Goal: Contribute content: Contribute content

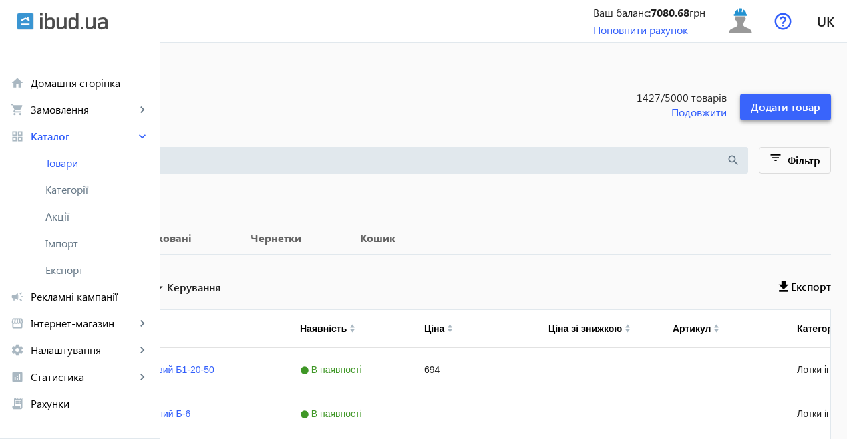
click at [794, 102] on span "Додати товар" at bounding box center [785, 107] width 69 height 15
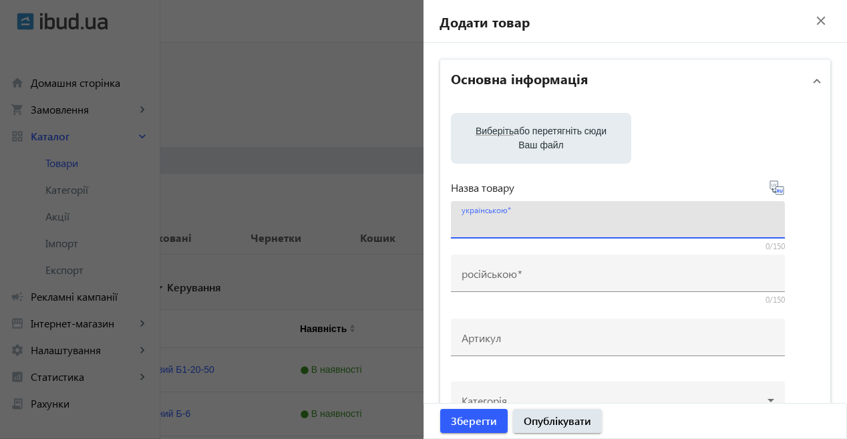
click at [527, 218] on input "українською" at bounding box center [618, 224] width 313 height 14
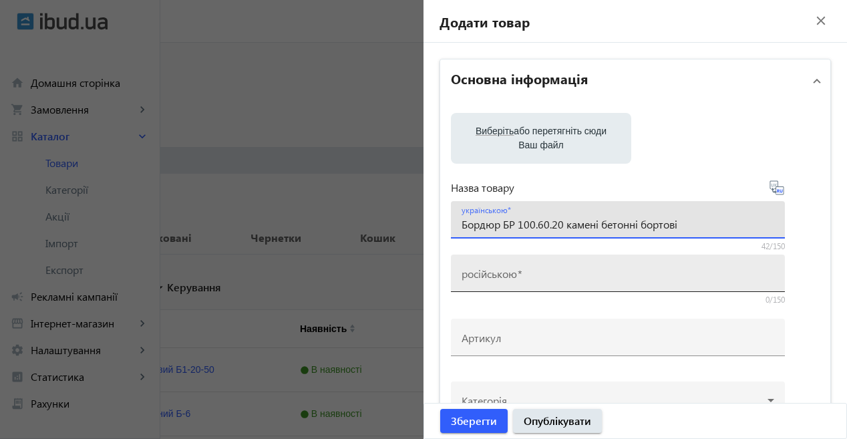
type input "Бордюр БР 100.60.20 камені бетонні бортові"
click at [545, 290] on div "російською" at bounding box center [618, 273] width 313 height 37
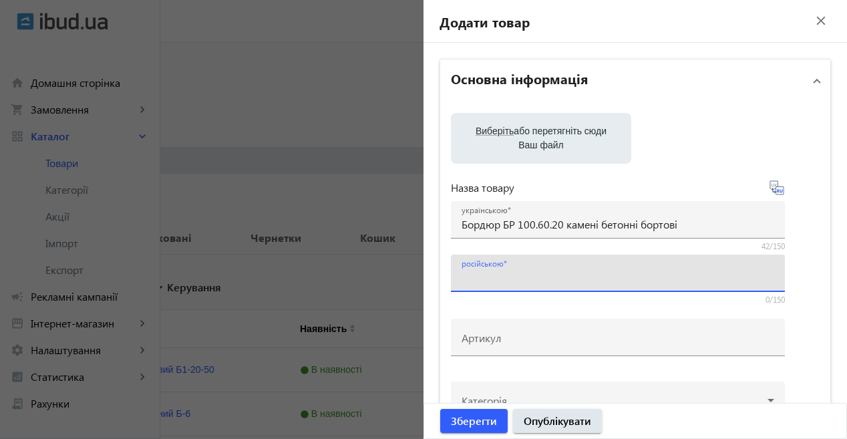
click at [545, 272] on input "російською" at bounding box center [618, 278] width 313 height 14
click at [554, 299] on div at bounding box center [618, 298] width 334 height 12
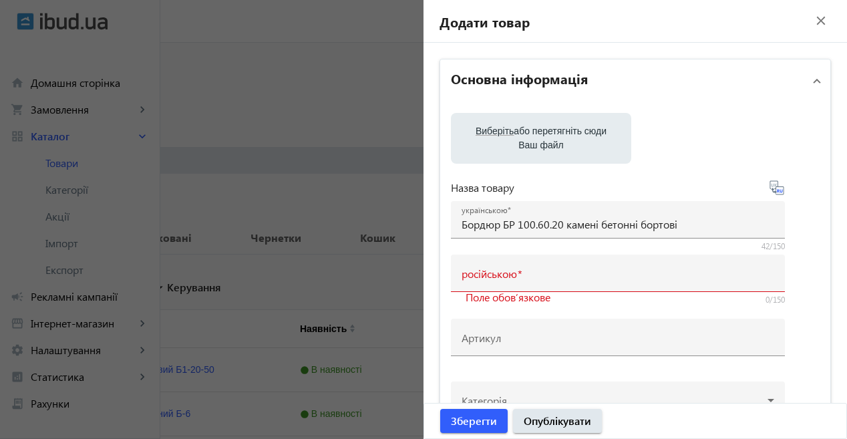
click at [772, 186] on icon at bounding box center [773, 185] width 3 height 3
type input "Бордюр БР 100.60.20 камни бетонные бортовые"
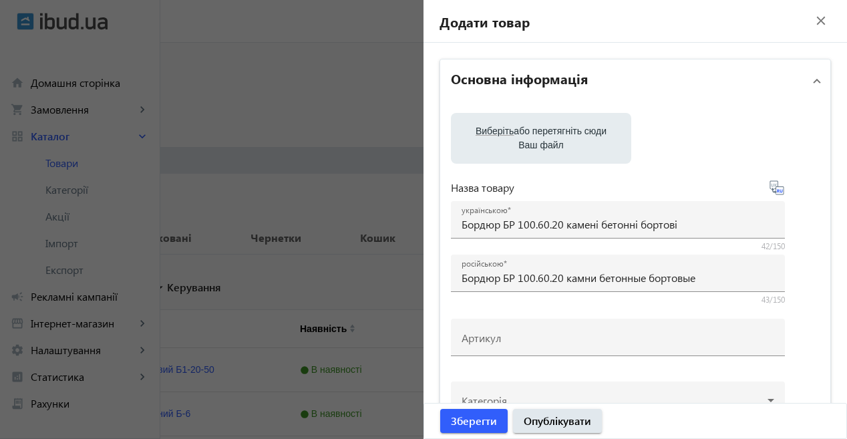
scroll to position [134, 0]
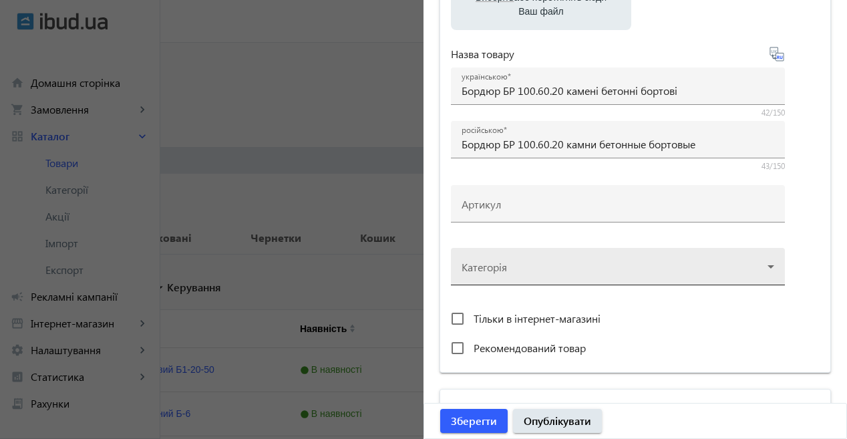
click at [575, 271] on div at bounding box center [618, 261] width 313 height 48
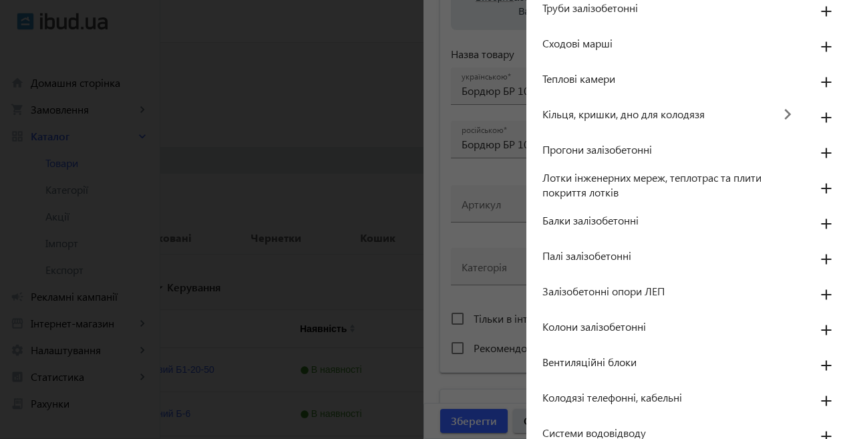
scroll to position [601, 0]
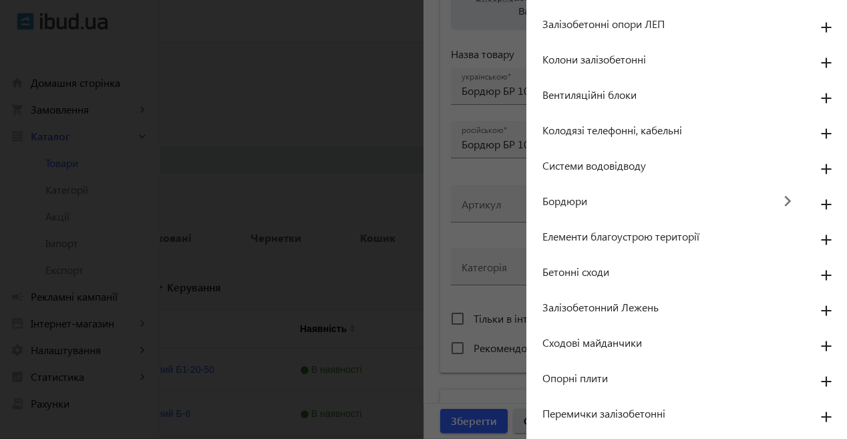
click at [780, 198] on mat-icon "keyboard_arrow_right" at bounding box center [787, 201] width 29 height 30
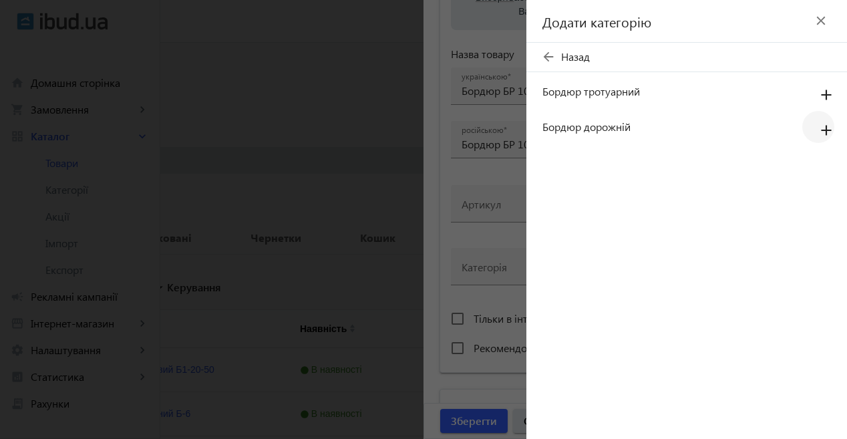
click at [825, 124] on mat-icon "add" at bounding box center [826, 131] width 32 height 24
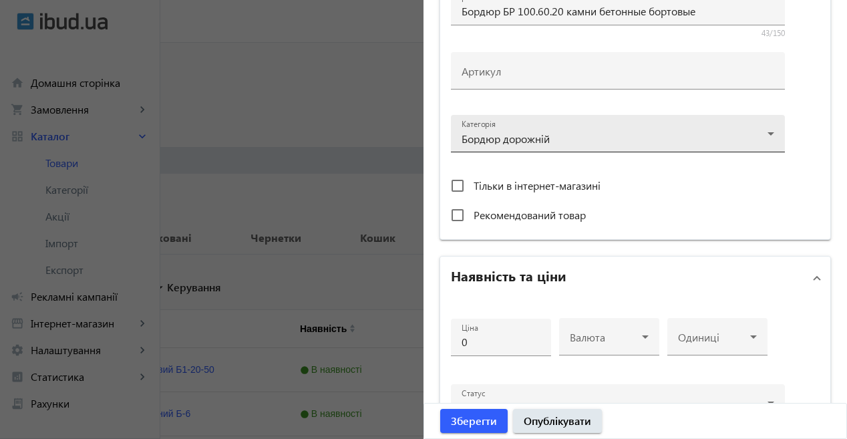
scroll to position [267, 0]
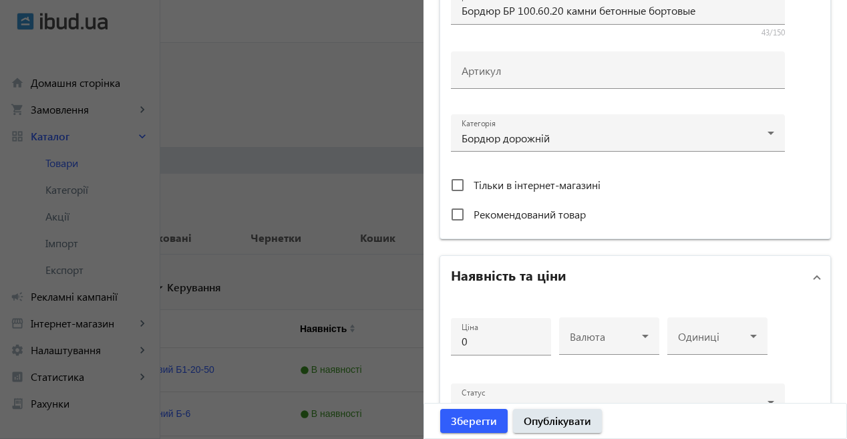
click at [526, 216] on span "Рекомендований товар" at bounding box center [530, 214] width 112 height 14
click at [471, 216] on input "Рекомендований товар" at bounding box center [457, 214] width 27 height 27
checkbox input "true"
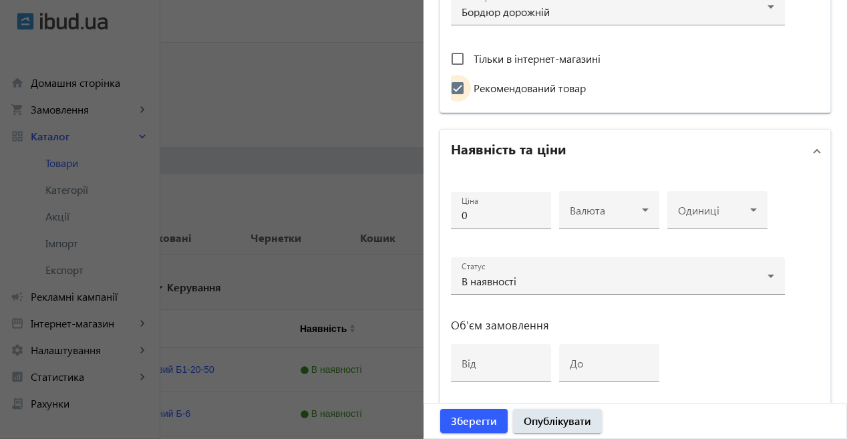
scroll to position [401, 0]
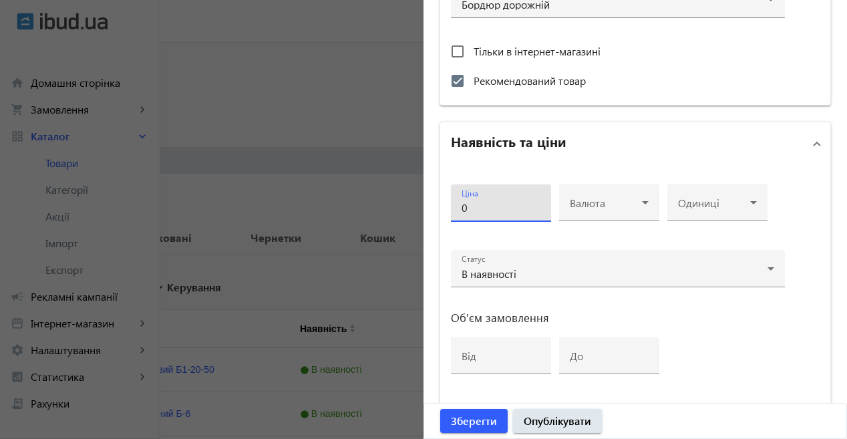
drag, startPoint x: 515, startPoint y: 210, endPoint x: 431, endPoint y: 210, distance: 84.2
click at [431, 210] on div "Основна інформація Виберіть або перетягніть сюди Ваш файл Назва товару українсь…" at bounding box center [636, 119] width 424 height 955
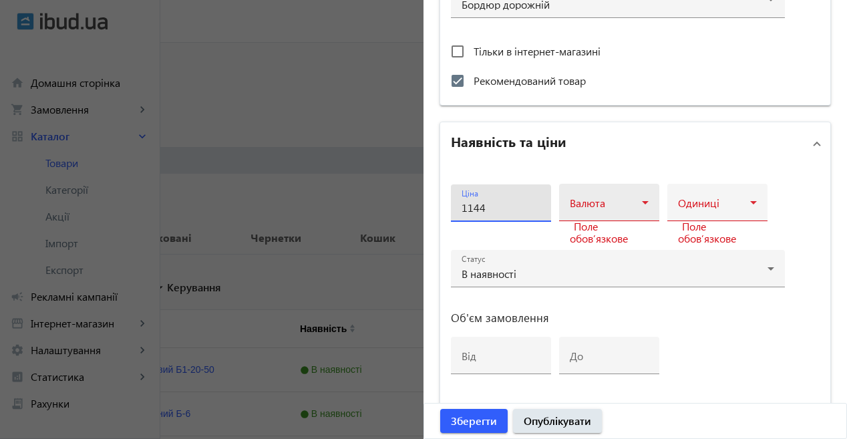
type input "1144"
click at [619, 211] on span at bounding box center [606, 207] width 72 height 11
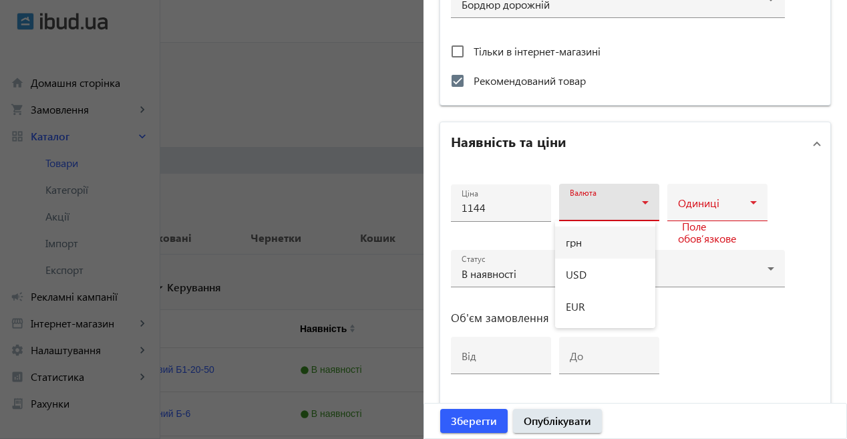
click at [610, 242] on mat-option "грн" at bounding box center [605, 243] width 100 height 32
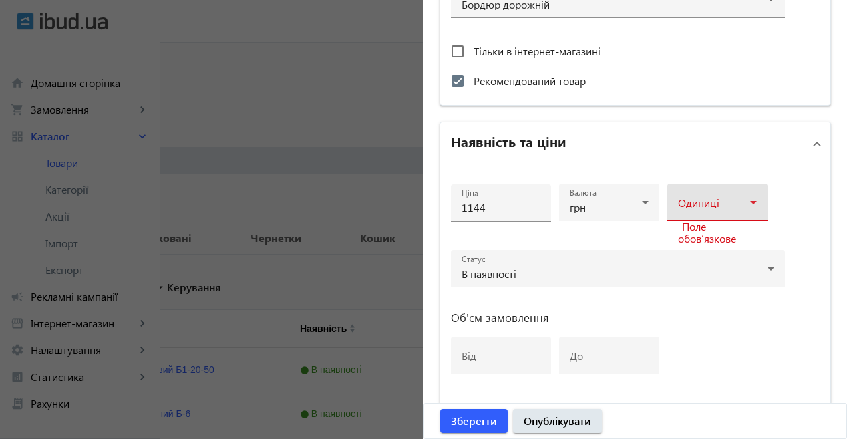
click at [690, 211] on span at bounding box center [714, 207] width 72 height 11
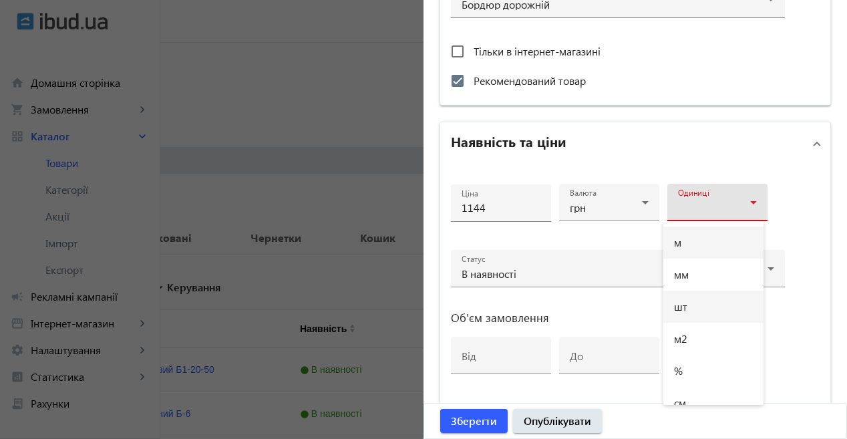
click at [690, 303] on mat-option "шт" at bounding box center [713, 307] width 100 height 32
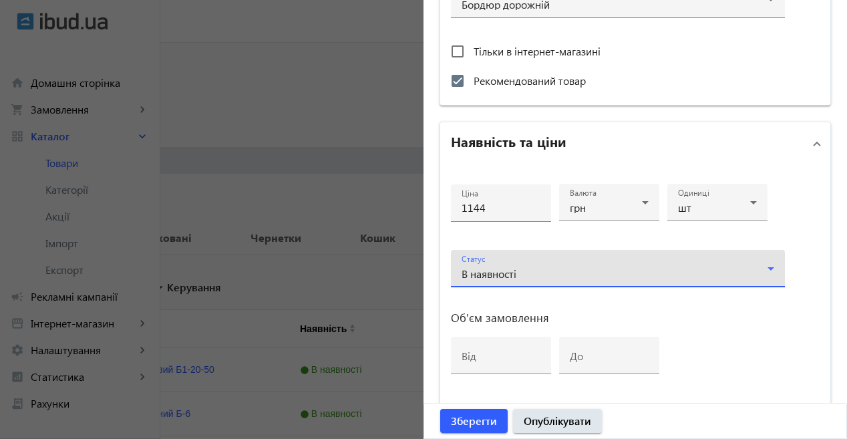
click at [542, 273] on div "В наявності" at bounding box center [615, 274] width 306 height 11
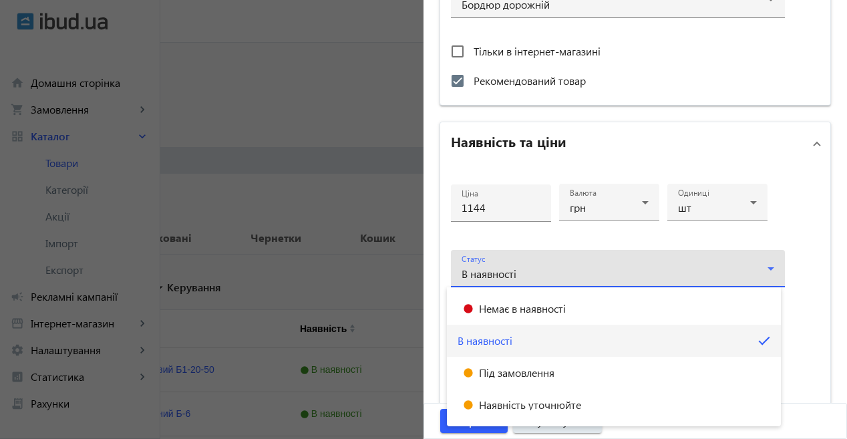
click at [542, 273] on div at bounding box center [423, 219] width 847 height 439
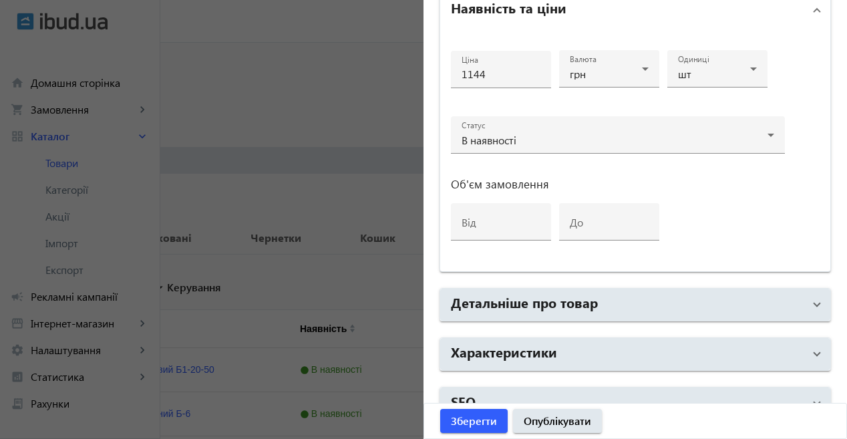
scroll to position [559, 0]
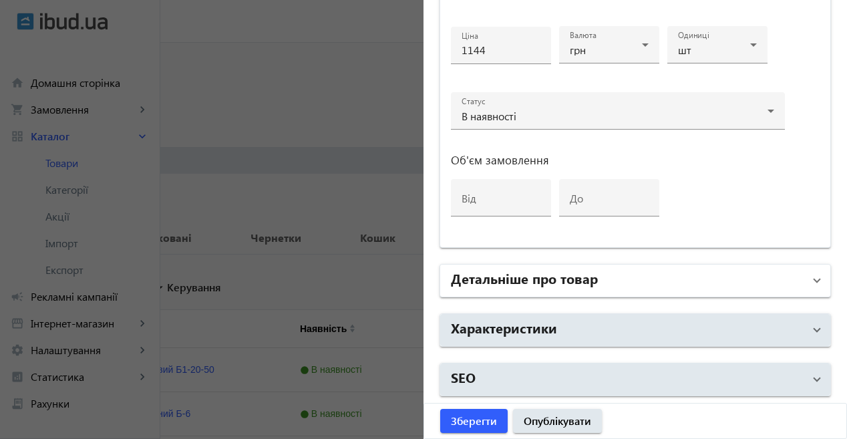
click at [618, 280] on mat-panel-title "Детальніше про товар" at bounding box center [627, 281] width 353 height 24
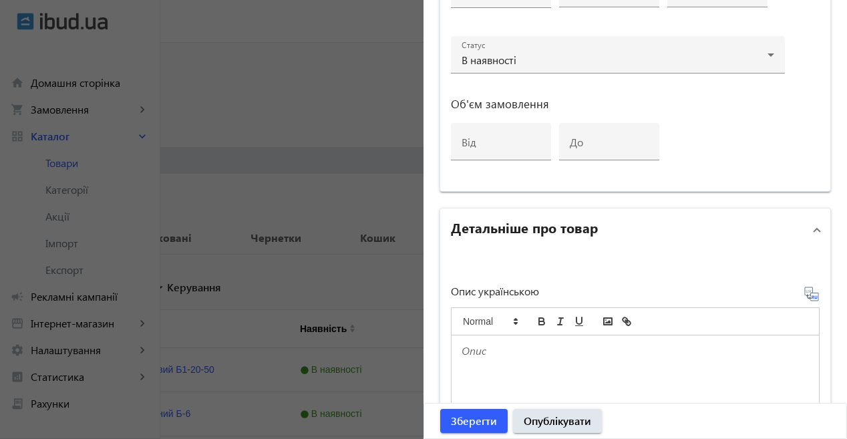
scroll to position [759, 0]
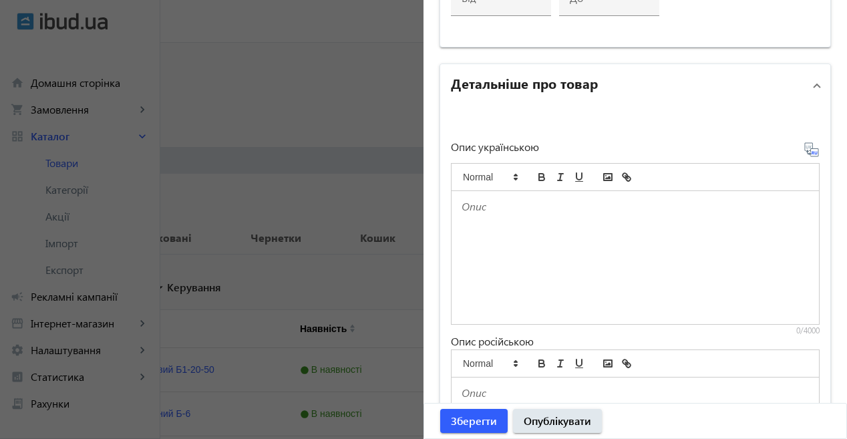
click at [474, 207] on p at bounding box center [635, 206] width 347 height 15
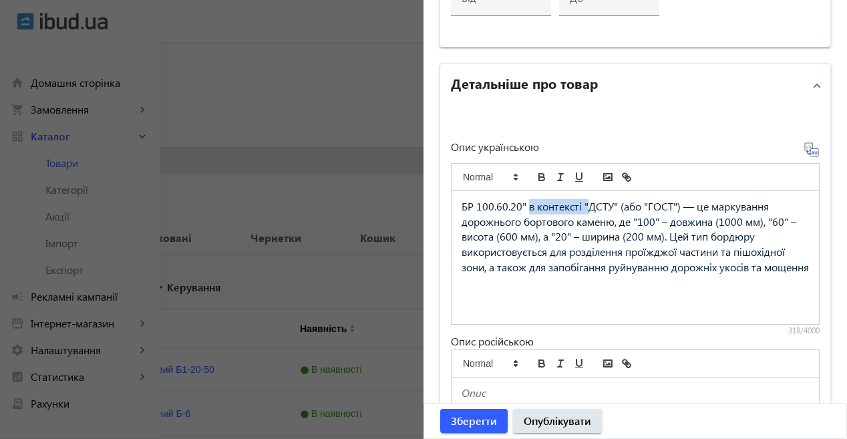
drag, startPoint x: 525, startPoint y: 206, endPoint x: 585, endPoint y: 203, distance: 60.2
click at [585, 203] on span "БР 100.60.20" в контексті "ДСТУ" (або "ГОСТ") — це маркування дорожнього бортов…" at bounding box center [635, 236] width 347 height 75
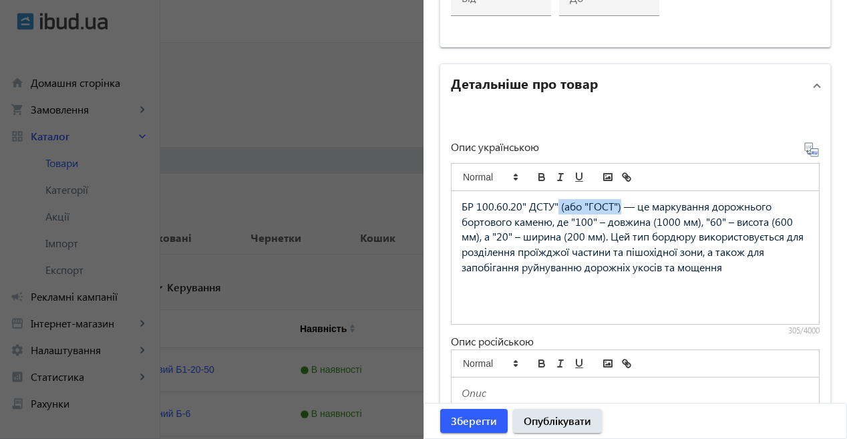
drag, startPoint x: 555, startPoint y: 208, endPoint x: 619, endPoint y: 213, distance: 63.7
click at [619, 213] on p "БР 100.60.20" ДСТУ" (або "ГОСТ") — це маркування дорожнього бортового каменю, д…" at bounding box center [635, 237] width 347 height 76
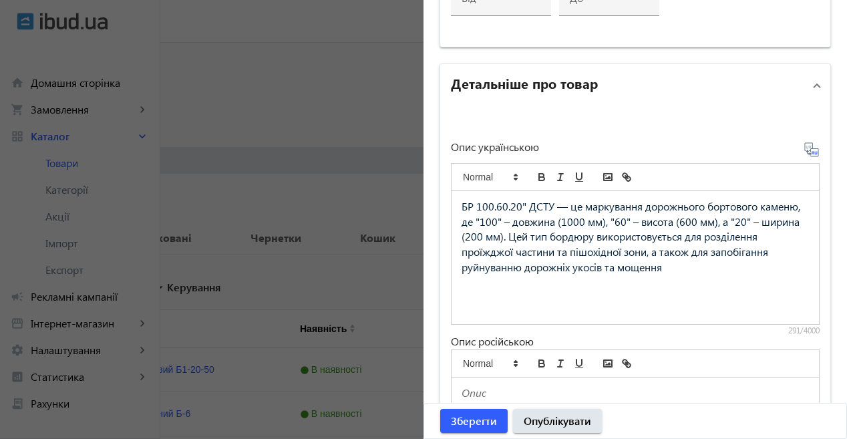
drag, startPoint x: 520, startPoint y: 203, endPoint x: 550, endPoint y: 249, distance: 54.1
click at [522, 203] on span "БР 100.60.20" ДСТУ — це маркування дорожнього бортового каменю, де "100" – довж…" at bounding box center [632, 236] width 341 height 75
drag, startPoint x: 551, startPoint y: 206, endPoint x: 553, endPoint y: 229, distance: 22.8
click at [551, 206] on span "БР 100.60.20 ДСТУ — це маркування дорожнього бортового каменю, де "100" – довжи…" at bounding box center [632, 236] width 341 height 75
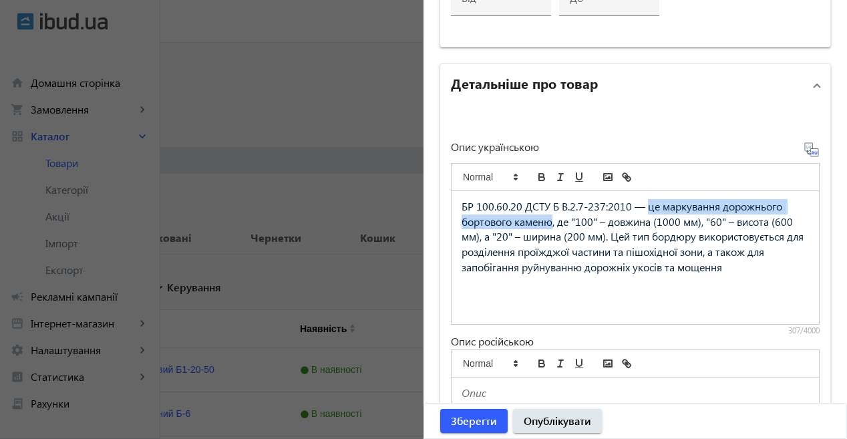
drag, startPoint x: 644, startPoint y: 206, endPoint x: 550, endPoint y: 229, distance: 96.9
click at [550, 229] on p "БР 100.60.20 ДСТУ Б В.2.7-237:2010 — це маркування дорожнього бортового каменю,…" at bounding box center [635, 237] width 347 height 76
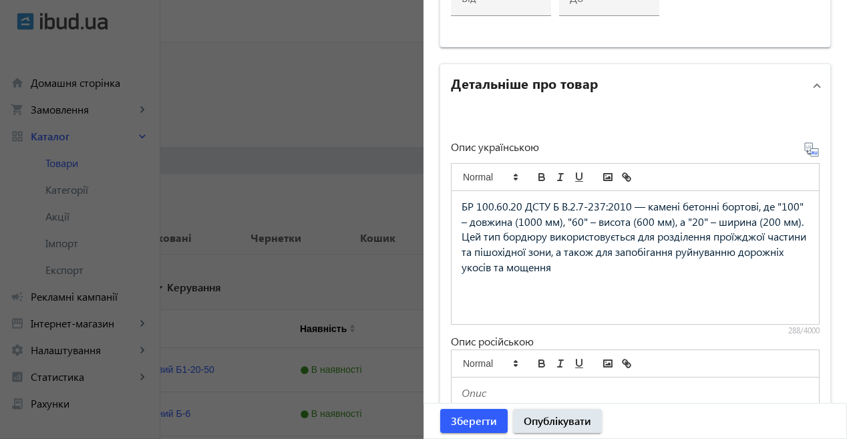
click at [463, 217] on span "БР 100.60.20 ДСТУ Б В.2.7-237:2010 — камені бетонні бортові, де "100" – довжина…" at bounding box center [635, 236] width 347 height 75
click at [800, 207] on span "БР 100.60.20 ДСТУ Б В.2.7-237:2010 — камені бетонні бортові, де 100" – довжина …" at bounding box center [636, 236] width 349 height 75
click at [559, 222] on span "БР 100.60.20 ДСТУ Б В.2.7-237:2010 — камені бетонні бортові, де 100– довжина (1…" at bounding box center [635, 236] width 347 height 75
click at [572, 220] on span "БР 100.60.20 ДСТУ Б В.2.7-237:2010 — камені бетонні бортові, де 100– довжина (1…" at bounding box center [635, 236] width 347 height 75
click at [674, 223] on span "БР 100.60.20 ДСТУ Б В.2.7-237:2010 — камені бетонні бортові, де 100– довжина (1…" at bounding box center [635, 236] width 347 height 75
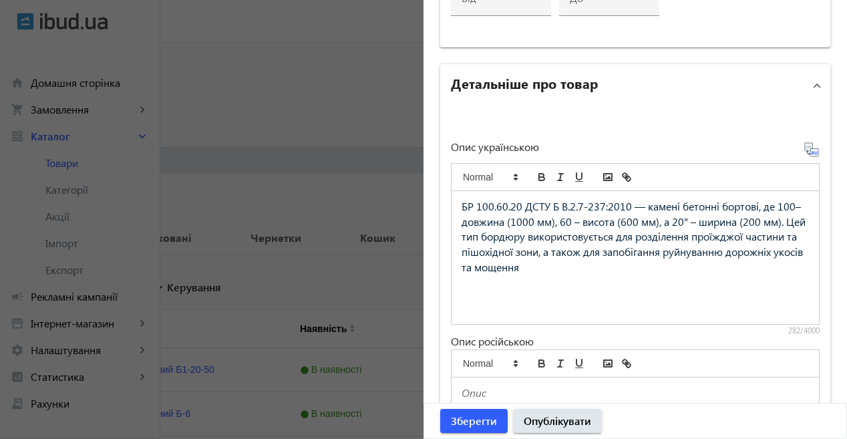
click at [683, 219] on span "БР 100.60.20 ДСТУ Б В.2.7-237:2010 — камені бетонні бортові, де 100– довжина (1…" at bounding box center [635, 236] width 347 height 75
click at [686, 220] on span "БР 100.60.20 ДСТУ Б В.2.7-237:2010 — камені бетонні бортові, де 100– довжина (1…" at bounding box center [635, 236] width 347 height 75
drag, startPoint x: 458, startPoint y: 237, endPoint x: 499, endPoint y: 236, distance: 41.4
click at [499, 236] on span "БР 100.60.20 ДСТУ Б В.2.7-237:2010 — камені бетонні бортові, де 100– довжина (1…" at bounding box center [634, 236] width 344 height 75
click at [504, 239] on span "БР 100.60.20 ДСТУ Б В.2.7-237:2010 — камені бетонні бортові, де 100– довжина (1…" at bounding box center [634, 236] width 344 height 75
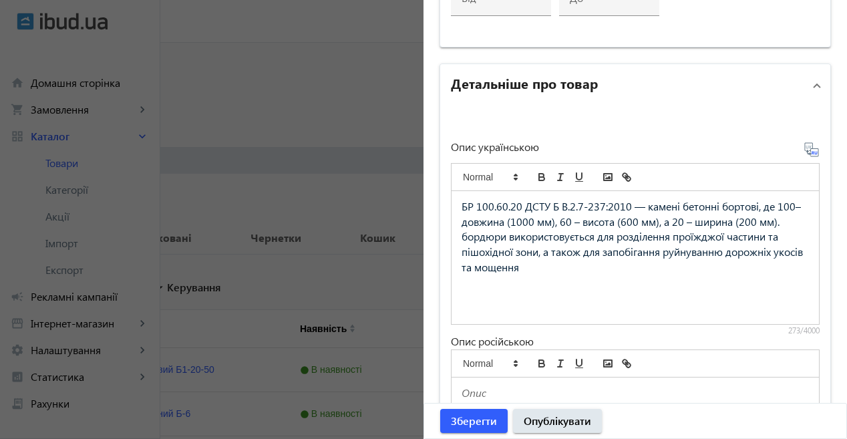
click at [462, 236] on span "БР 100.60.20 ДСТУ Б В.2.7-237:2010 — камені бетонні бортові, де 100– довжина (1…" at bounding box center [634, 236] width 344 height 75
click at [504, 237] on span "БР 100.60.20 ДСТУ Б В.2.7-237:2010 — камені бетонні бортові, де 100– довжина (1…" at bounding box center [634, 236] width 344 height 75
click at [599, 269] on p "БР 100.60.20 ДСТУ Б В.2.7-237:2010 — камені бетонні бортові, де 100– довжина (1…" at bounding box center [635, 237] width 347 height 76
drag, startPoint x: 720, startPoint y: 273, endPoint x: 736, endPoint y: 291, distance: 24.1
click at [736, 291] on div "БР 100.60.20 ДСТУ Б В.2.7-237:2010 — камені бетонні бортові, де 100– довжина (1…" at bounding box center [635, 257] width 367 height 133
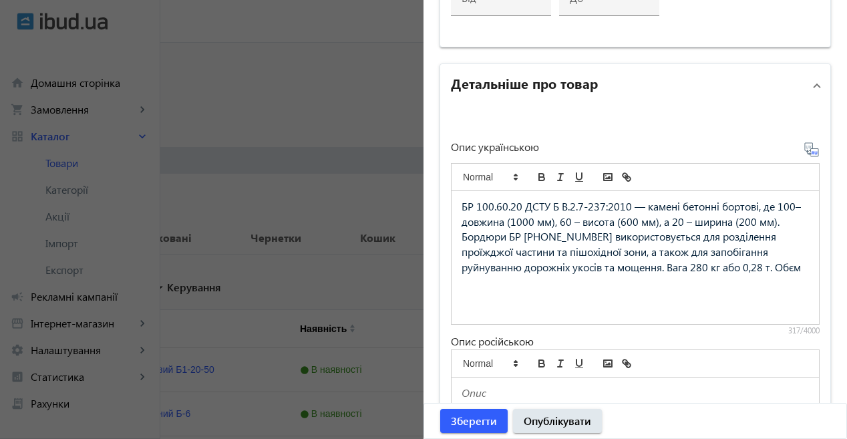
click at [725, 269] on span "БР 100.60.20 ДСТУ Б В.2.7-237:2010 — камені бетонні бортові, де 100– довжина (1…" at bounding box center [633, 236] width 342 height 75
click at [749, 270] on p "БР 100.60.20 ДСТУ Б В.2.7-237:2010 — камені бетонні бортові, де 100– довжина (1…" at bounding box center [635, 237] width 347 height 76
drag, startPoint x: 482, startPoint y: 283, endPoint x: 473, endPoint y: 287, distance: 10.2
click at [473, 287] on span "БР 100.60.20 ДСТУ Б В.2.7-237:2010 — камені бетонні бортові, де 100– довжина (1…" at bounding box center [634, 244] width 345 height 90
click at [491, 289] on p "БР 100.60.20 ДСТУ Б В.2.7-237:2010 — камені бетонні бортові, де 100– довжина (1…" at bounding box center [635, 244] width 347 height 91
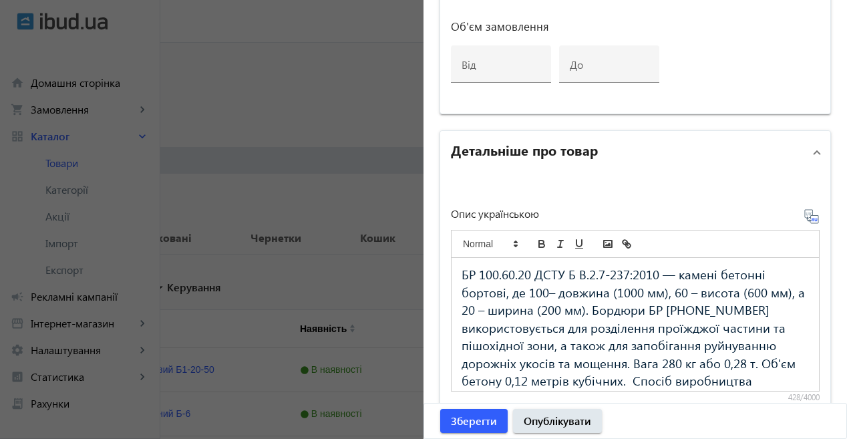
scroll to position [63, 0]
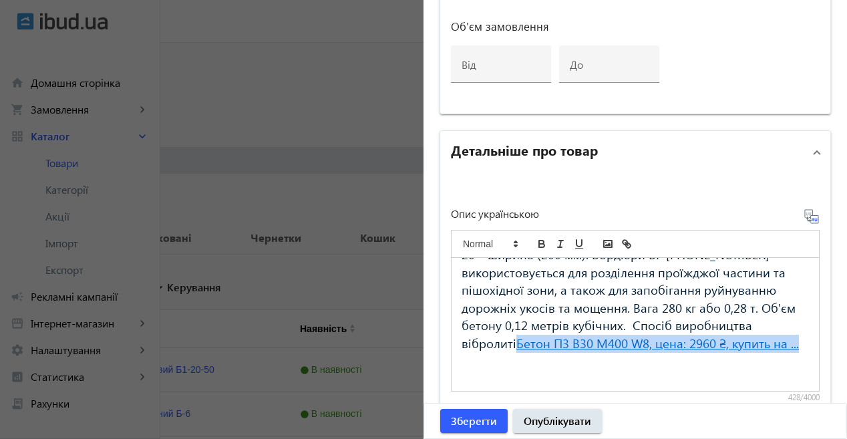
drag, startPoint x: 514, startPoint y: 337, endPoint x: 540, endPoint y: 357, distance: 32.3
click at [535, 353] on h3 "БР 100.60.20 ДСТУ Б В.2.7-237:2010 — камені бетонні бортові, де 100– довжина (1…" at bounding box center [635, 281] width 347 height 142
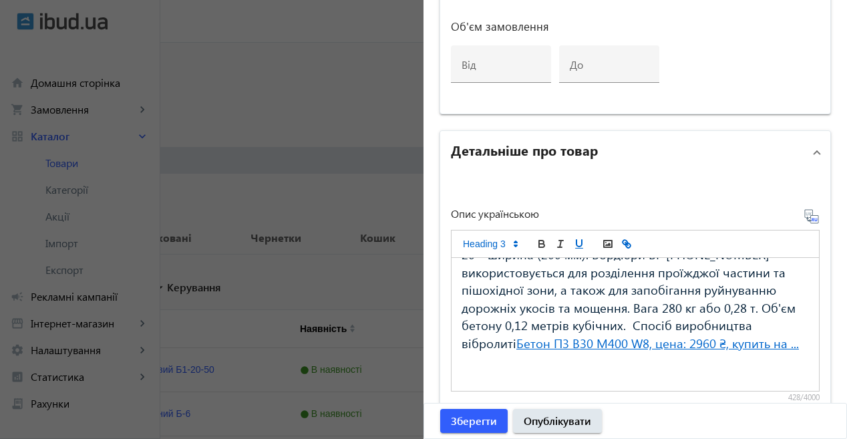
scroll to position [55, 0]
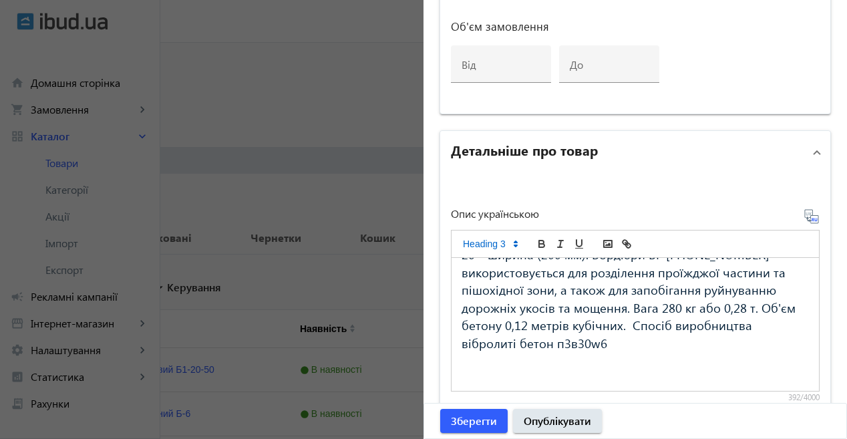
click at [559, 343] on span "БР 100.60.20 ДСТУ Б В.2.7-237:2010 — камені бетонні бортові, де 100– довжина (1…" at bounding box center [635, 280] width 347 height 141
click at [574, 343] on span "БР 100.60.20 ДСТУ Б В.2.7-237:2010 — камені бетонні бортові, де 100– довжина (1…" at bounding box center [635, 280] width 347 height 141
click at [595, 342] on span "БР 100.60.20 ДСТУ Б В.2.7-237:2010 — камені бетонні бортові, де 100– довжина (1…" at bounding box center [635, 280] width 347 height 141
drag, startPoint x: 614, startPoint y: 343, endPoint x: 619, endPoint y: 358, distance: 16.3
click at [615, 343] on h3 "БР 100.60.20 ДСТУ Б В.2.7-237:2010 — камені бетонні бортові, де 100– довжина (1…" at bounding box center [635, 281] width 347 height 142
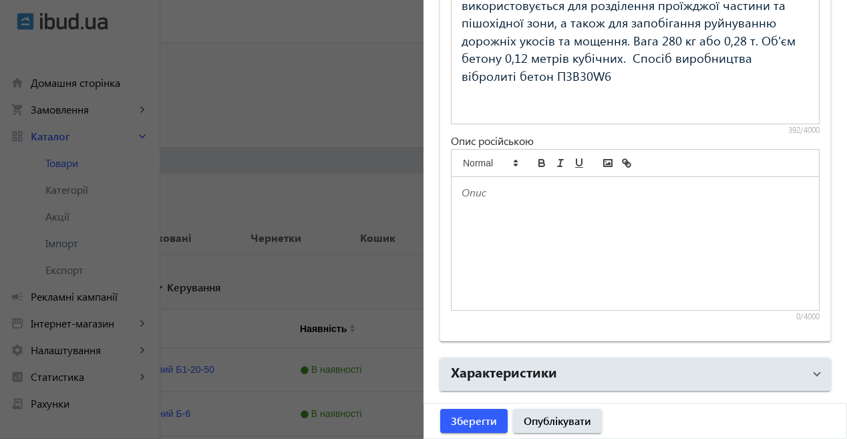
scroll to position [759, 0]
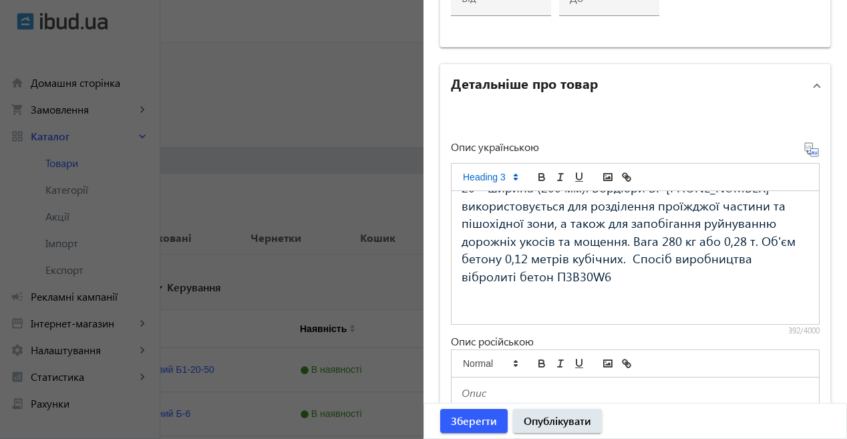
click at [807, 148] on icon at bounding box center [812, 150] width 16 height 16
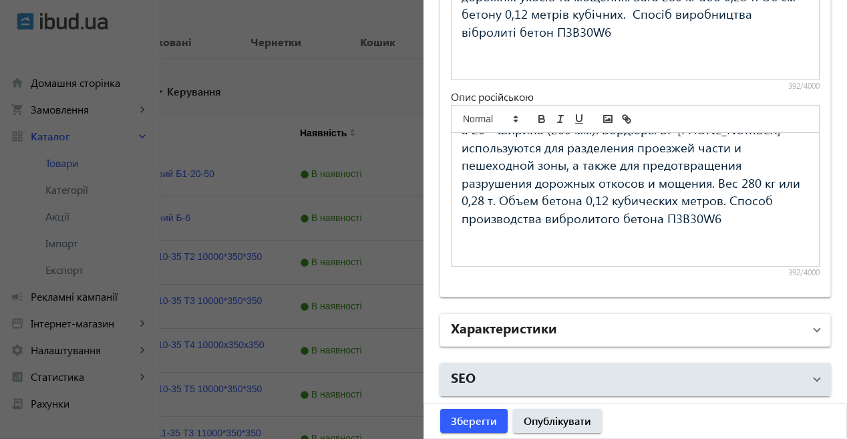
scroll to position [200, 0]
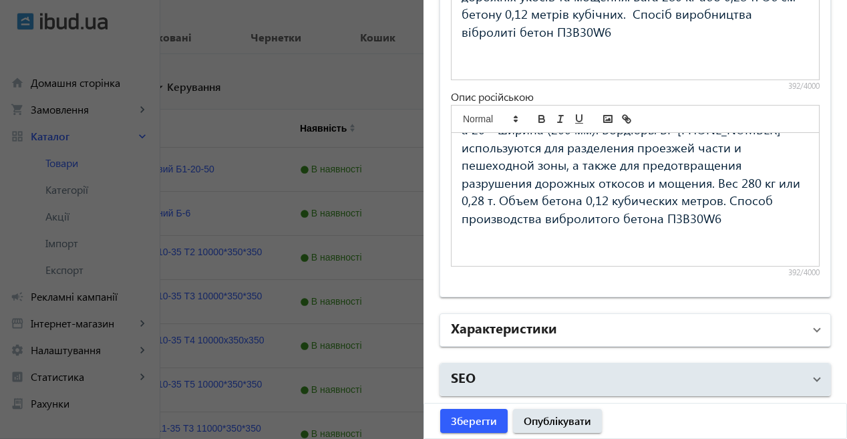
click at [596, 326] on mat-panel-title "Характеристики" at bounding box center [627, 330] width 353 height 24
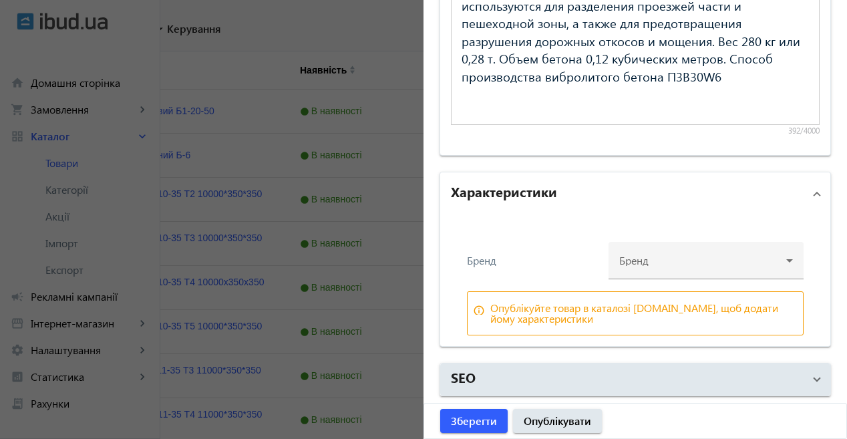
scroll to position [334, 0]
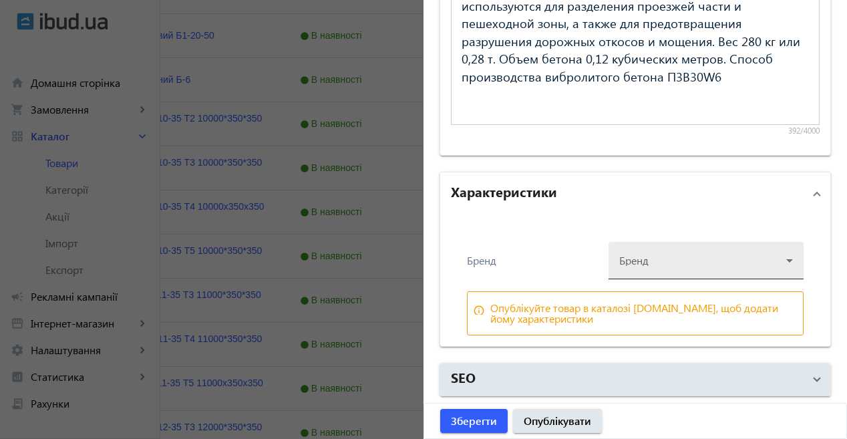
click at [680, 263] on div at bounding box center [706, 255] width 174 height 48
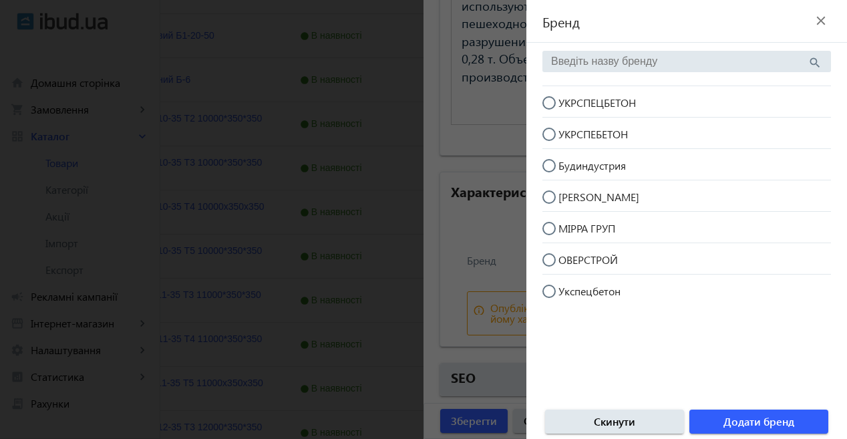
click at [603, 100] on span "УКРСПЕЦБЕТОН" at bounding box center [598, 103] width 78 height 14
click at [569, 100] on input "УКРСПЕЦБЕТОН" at bounding box center [556, 109] width 27 height 27
radio input "true"
click at [787, 425] on span "Додати бренд" at bounding box center [759, 421] width 71 height 15
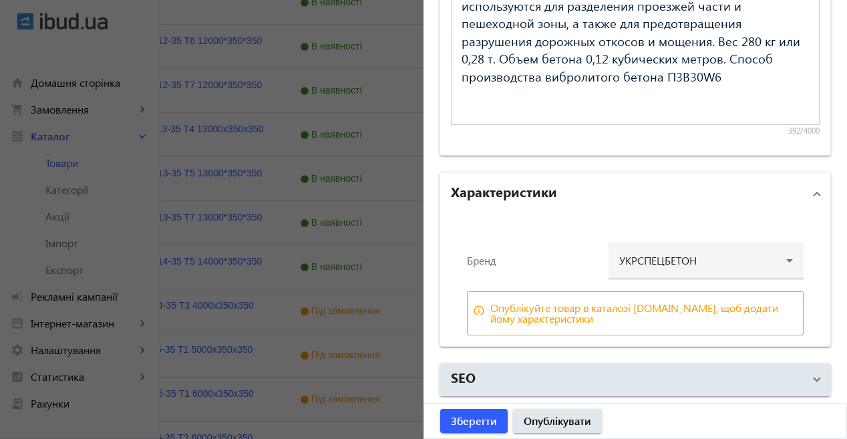
scroll to position [816, 0]
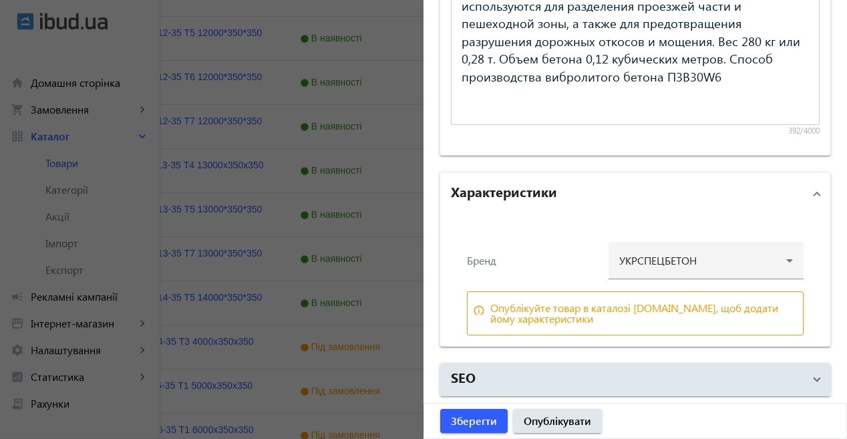
click at [814, 193] on span at bounding box center [816, 193] width 5 height 15
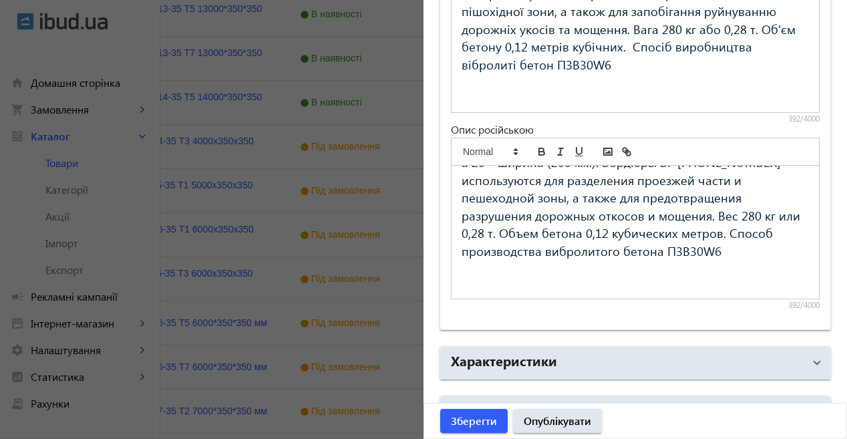
scroll to position [1004, 0]
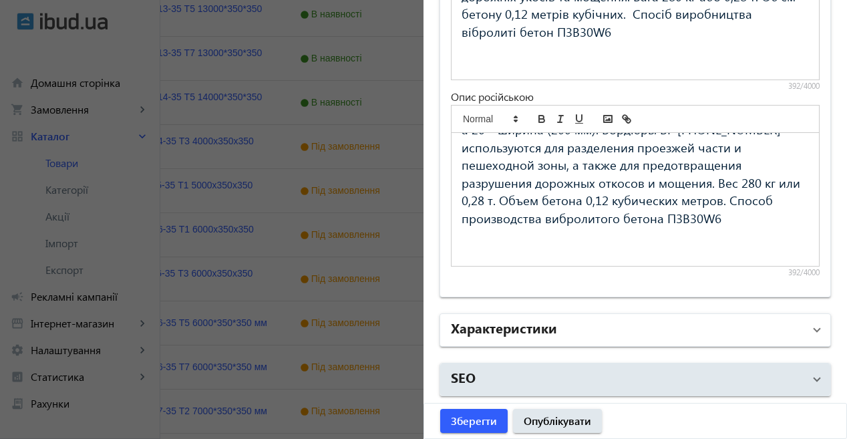
click at [593, 335] on mat-panel-title "Характеристики" at bounding box center [627, 330] width 353 height 24
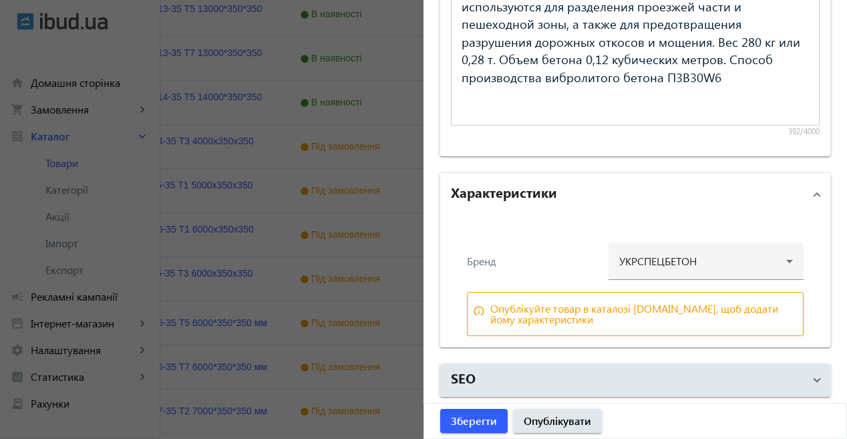
scroll to position [1145, 0]
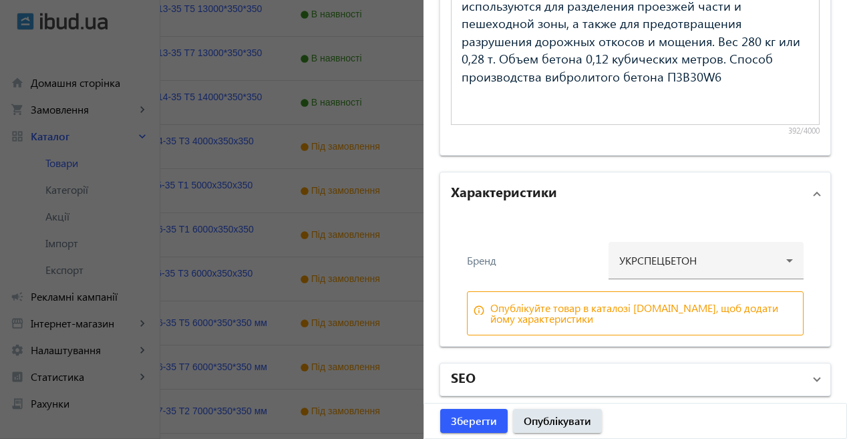
click at [607, 380] on mat-panel-title "SEO" at bounding box center [627, 379] width 353 height 24
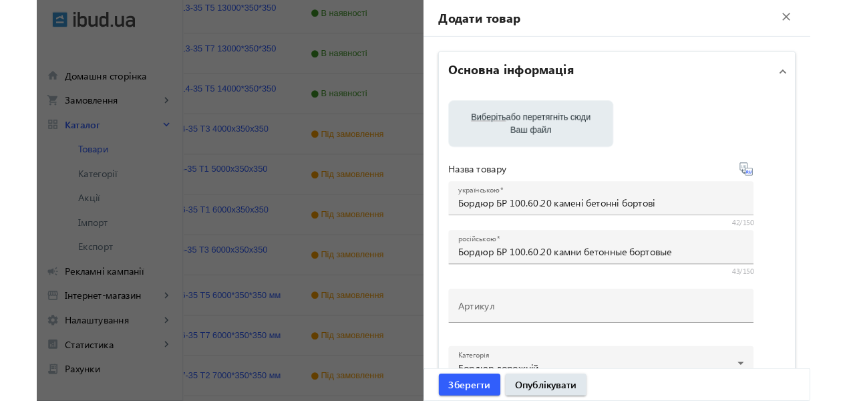
scroll to position [0, 0]
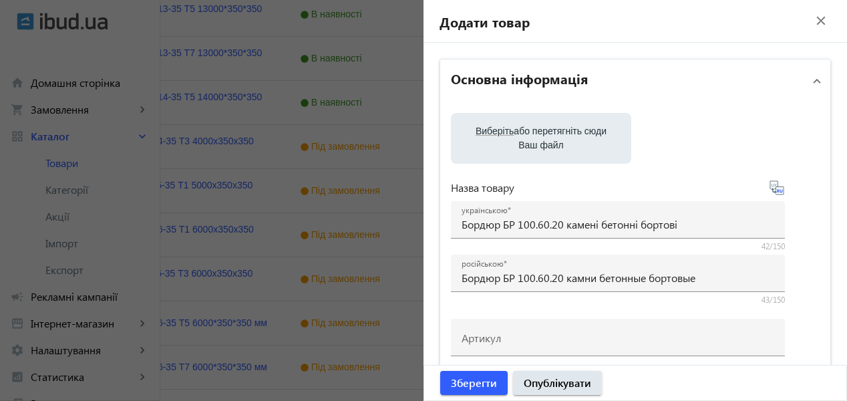
click at [484, 130] on span "Виберіть" at bounding box center [495, 131] width 38 height 11
click at [484, 132] on input "Виберіть або перетягніть сюди Ваш файл" at bounding box center [541, 140] width 159 height 16
click at [529, 139] on label "Виберіть або перетягніть сюди Ваш файл" at bounding box center [541, 138] width 159 height 37
click at [529, 139] on input "Виберіть або перетягніть сюди Ваш файл" at bounding box center [541, 140] width 159 height 16
click at [557, 142] on label "Виберіть або перетягніть сюди Ваш файл" at bounding box center [541, 138] width 159 height 37
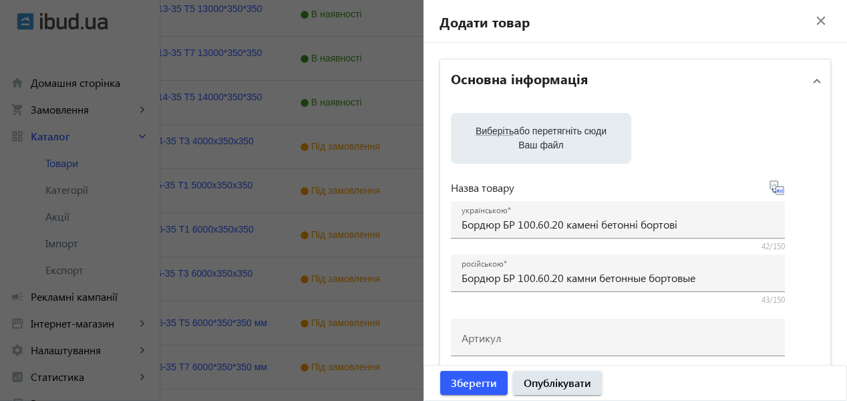
click at [557, 142] on input "Виберіть або перетягніть сюди Ваш файл" at bounding box center [541, 140] width 159 height 16
type input "C:\fakepath\БР 100.60.20 УКРСПЕЦБЕТОН.jpg"
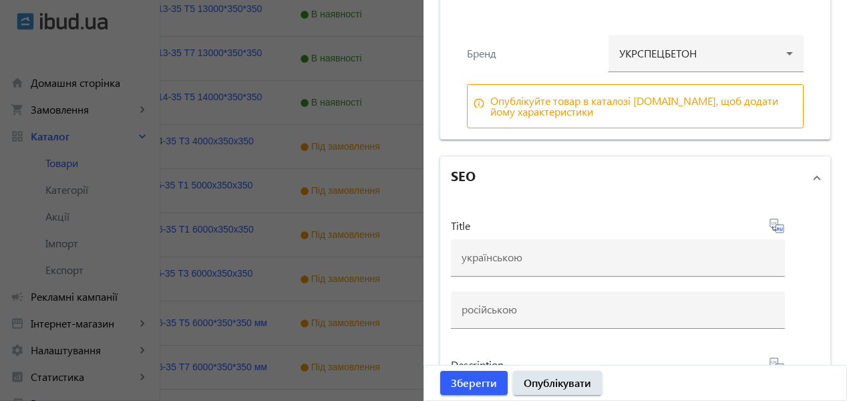
scroll to position [1336, 0]
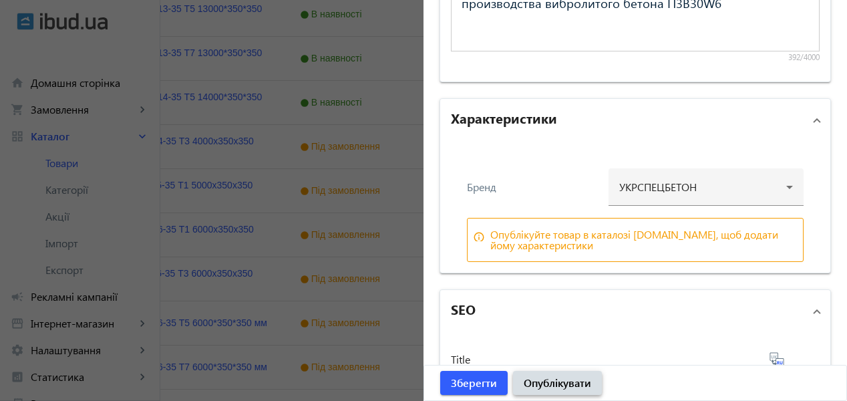
click at [557, 380] on span "Опублікувати" at bounding box center [557, 383] width 67 height 15
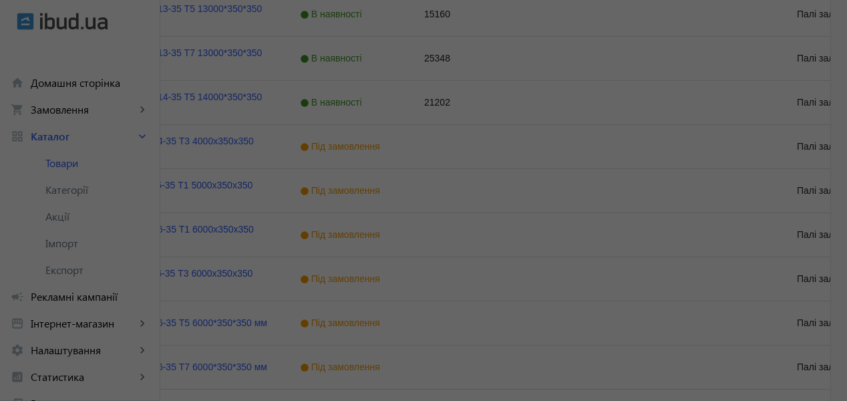
scroll to position [0, 0]
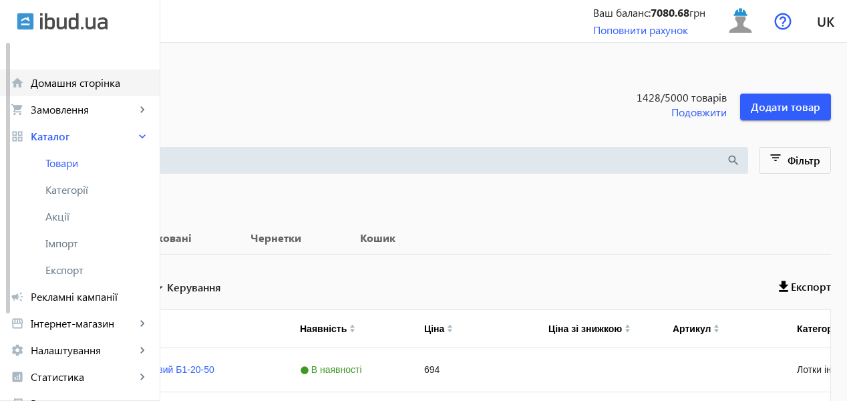
click at [52, 81] on span "Домашня сторінка" at bounding box center [90, 82] width 118 height 13
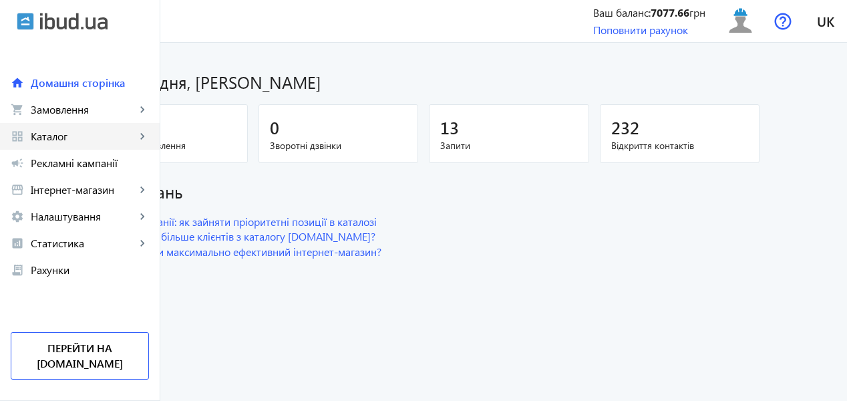
click at [70, 132] on span "Каталог" at bounding box center [83, 136] width 105 height 13
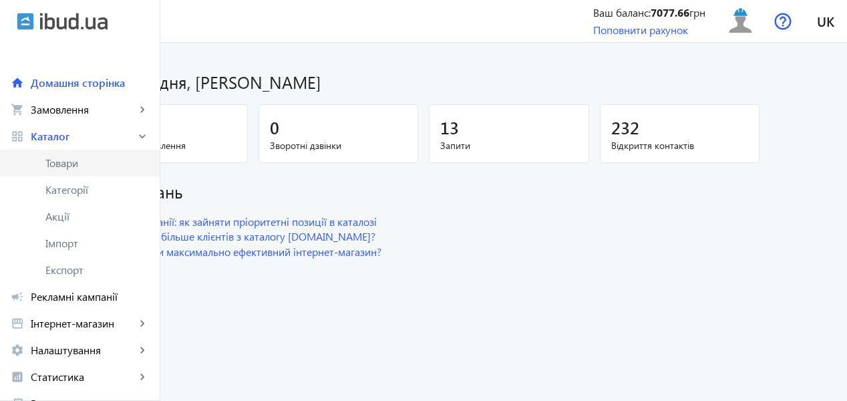
click at [78, 160] on span "Товари" at bounding box center [97, 162] width 104 height 13
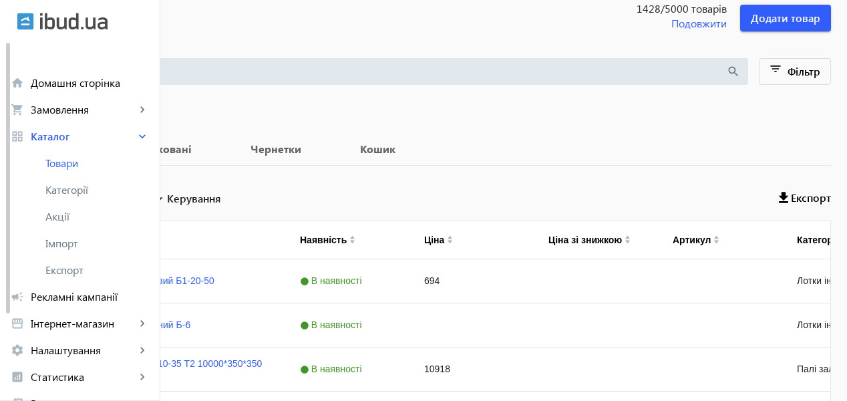
scroll to position [200, 0]
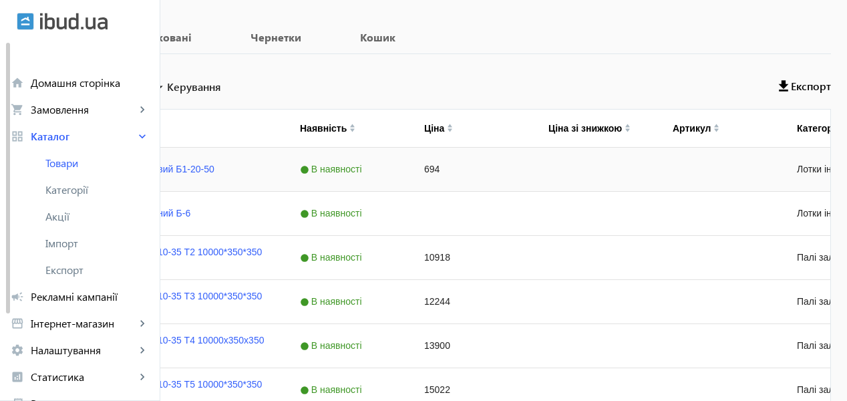
click at [45, 170] on input "Press Space to toggle row selection (unchecked)" at bounding box center [39, 169] width 12 height 12
checkbox input "true"
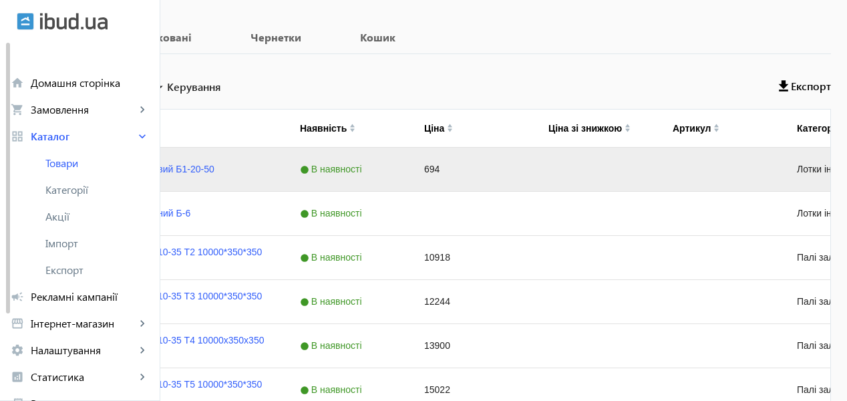
click at [657, 180] on div "Press SPACE to deselect this row." at bounding box center [595, 169] width 124 height 43
click at [533, 172] on div "694" at bounding box center [470, 169] width 124 height 43
click at [214, 164] on link "Лоток прикромковий Б1-20-50" at bounding box center [150, 169] width 130 height 11
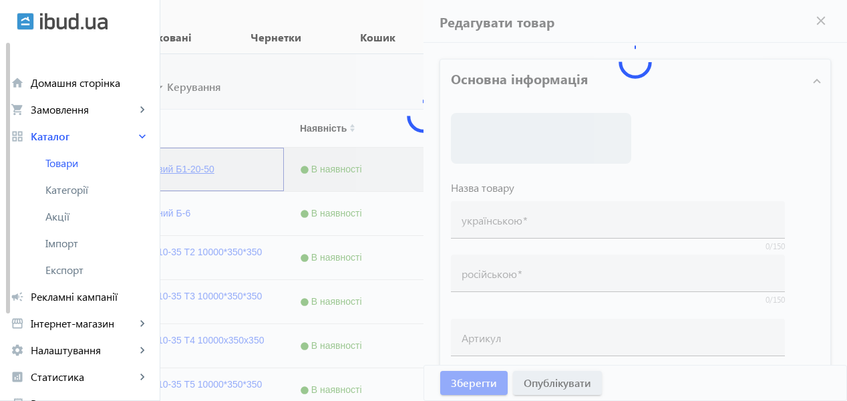
type input "Лоток прикромковий Б1-20-50"
type input "Лоток прикромочный Б1-20-50"
checkbox input "true"
type input "694"
type input "1"
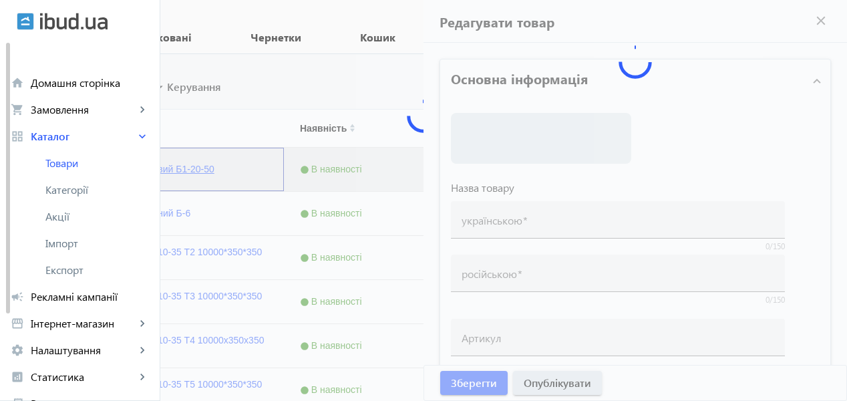
type input "10000"
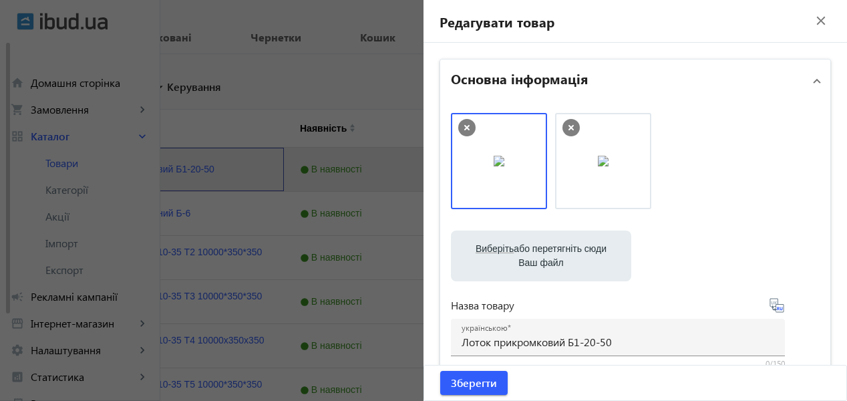
click at [609, 165] on img at bounding box center [603, 161] width 11 height 11
click at [609, 160] on img at bounding box center [603, 161] width 11 height 11
click at [598, 166] on img at bounding box center [603, 161] width 11 height 11
click at [812, 25] on mat-icon "close" at bounding box center [821, 21] width 20 height 20
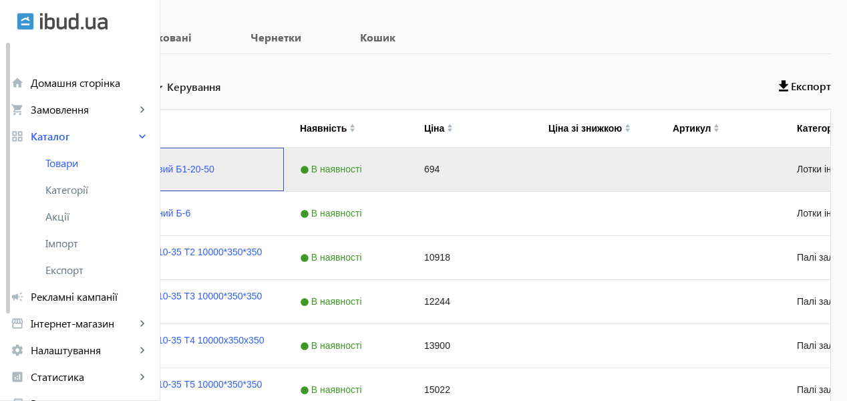
click at [45, 164] on input "Press Space to toggle row selection (checked)" at bounding box center [39, 169] width 12 height 12
checkbox input "false"
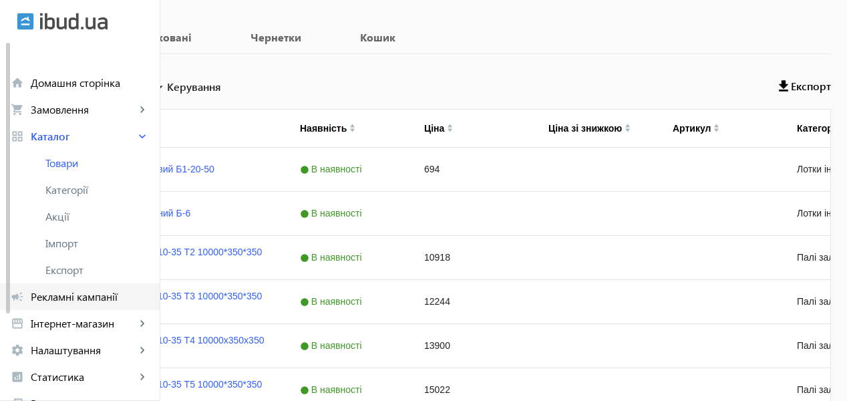
click at [72, 305] on link "campaign Рекламні кампанії" at bounding box center [80, 296] width 160 height 27
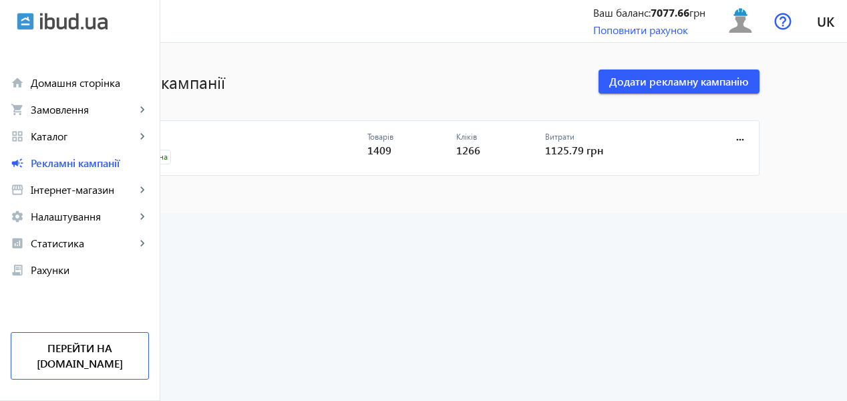
click at [224, 146] on link "реклама" at bounding box center [243, 141] width 249 height 19
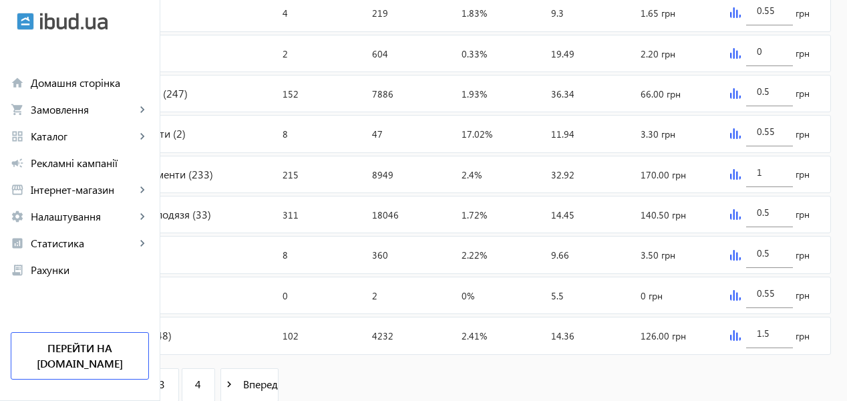
scroll to position [693, 0]
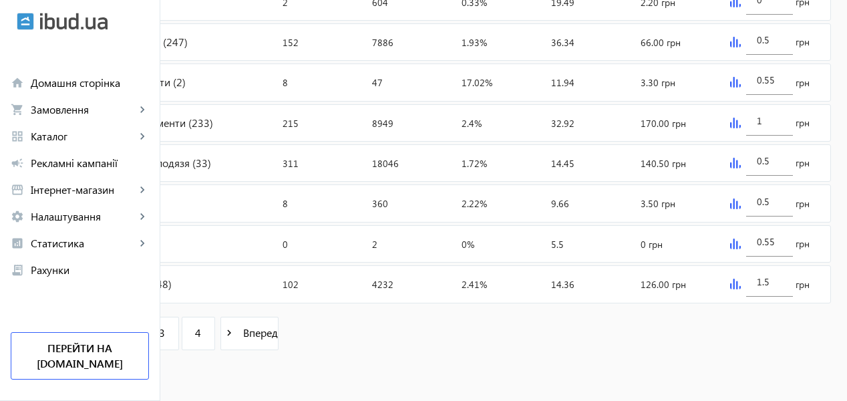
click at [143, 335] on link "2" at bounding box center [126, 333] width 33 height 33
